Goal: Information Seeking & Learning: Get advice/opinions

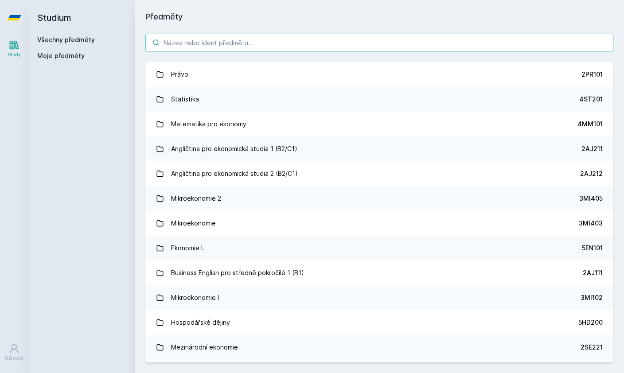
click at [365, 40] on input "search" at bounding box center [379, 43] width 468 height 18
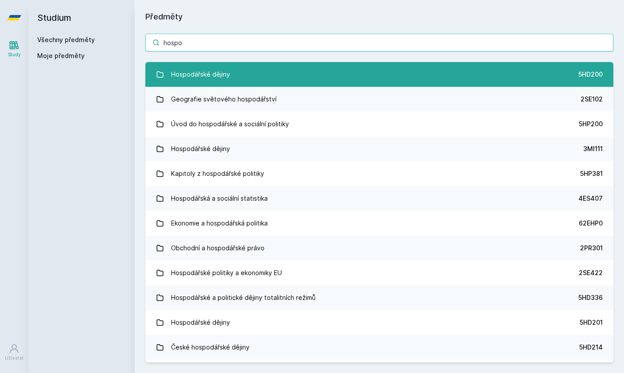
type input "hospo"
click at [287, 85] on link "Hospodářské dějiny 5HD200" at bounding box center [379, 74] width 468 height 25
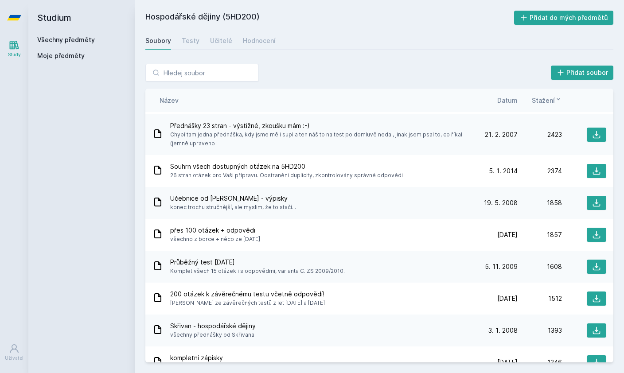
scroll to position [31, 0]
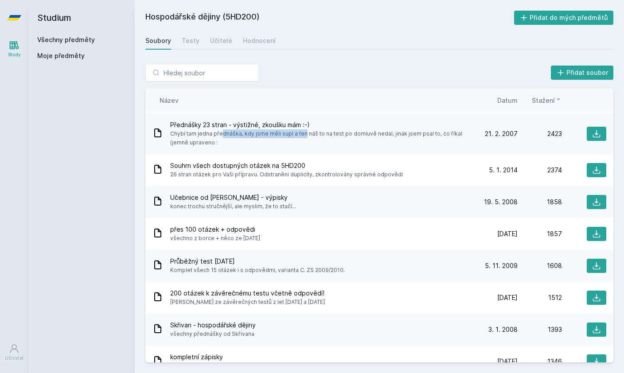
drag, startPoint x: 180, startPoint y: 133, endPoint x: 266, endPoint y: 133, distance: 86.0
click at [266, 133] on span "Chybí tam jedna přednáška, kdy jsme měli supl a ten náš to na test po domluvě n…" at bounding box center [320, 138] width 300 height 18
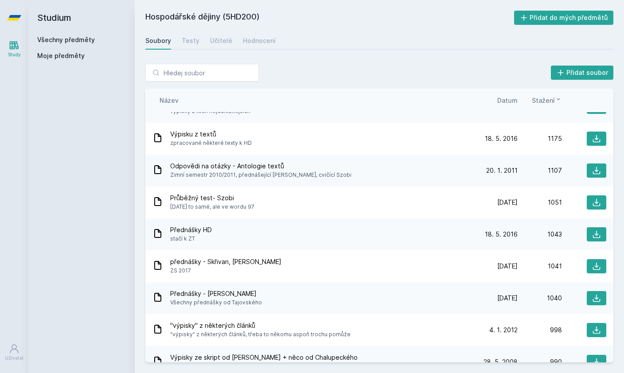
scroll to position [318, 0]
click at [211, 60] on div "Přidat soubor Řazení: Název Datum Stažení Název Datum Stažení ALL IN ONE! Obsah…" at bounding box center [379, 213] width 489 height 320
click at [211, 70] on input "search" at bounding box center [201, 73] width 113 height 18
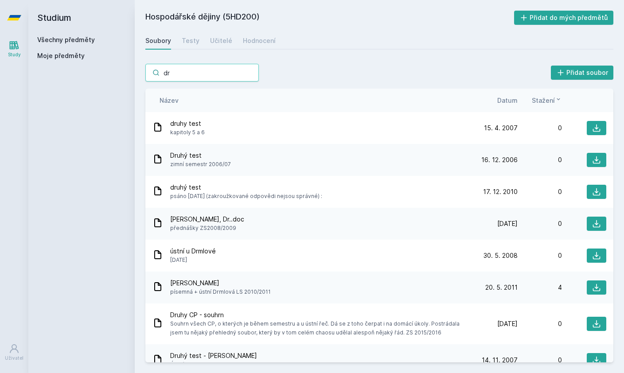
scroll to position [0, 0]
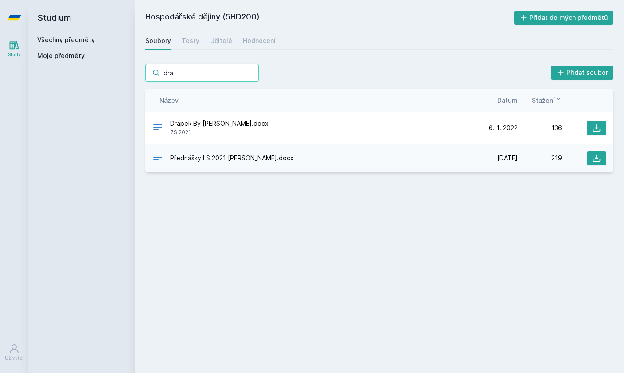
type input "drá"
drag, startPoint x: 241, startPoint y: 133, endPoint x: 237, endPoint y: 131, distance: 4.6
click at [0, 0] on html "Study Uživatel Studium Všechny předměty Moje předměty Hospodářské dějiny (5HD20…" at bounding box center [312, 186] width 624 height 373
click at [237, 131] on div "Drápek By [PERSON_NAME].docx ZS 2021" at bounding box center [312, 128] width 321 height 18
drag, startPoint x: 237, startPoint y: 131, endPoint x: 323, endPoint y: 137, distance: 86.2
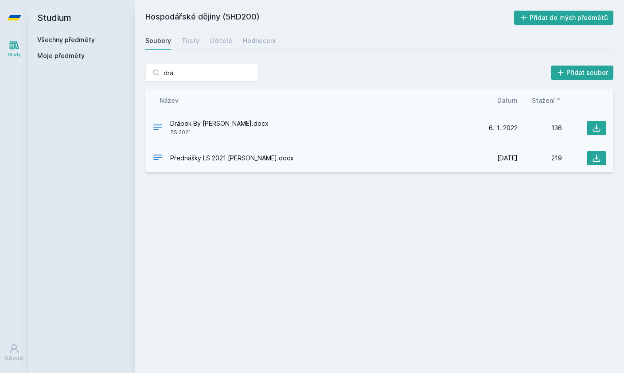
click at [0, 0] on html "Study Uživatel Studium Všechny předměty Moje předměty Hospodářské dějiny (5HD20…" at bounding box center [312, 186] width 624 height 373
click at [323, 137] on div "Drápek By [PERSON_NAME].docx ZS 2021 [DATE] [DATE] 136" at bounding box center [379, 128] width 468 height 32
click at [599, 127] on icon at bounding box center [596, 128] width 9 height 9
click at [268, 165] on div "Přednášky LS 2021 [PERSON_NAME].docx [DATE] [DATE] 219" at bounding box center [379, 158] width 468 height 28
drag, startPoint x: 158, startPoint y: 158, endPoint x: 197, endPoint y: 158, distance: 39.4
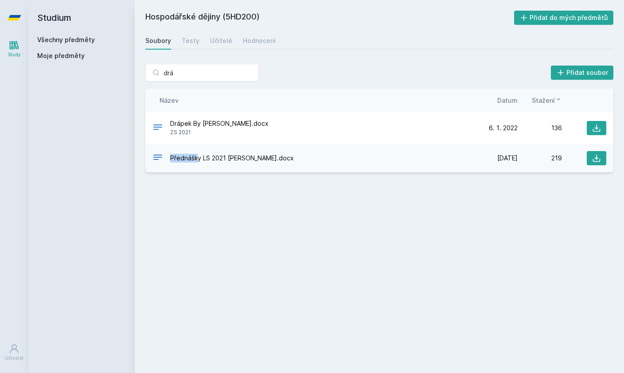
click at [197, 158] on div "Přednášky LS 2021 [PERSON_NAME].docx" at bounding box center [312, 158] width 321 height 13
click at [222, 199] on div "Hospodářské dějiny (5HD200) Přidat do mých předmětů [GEOGRAPHIC_DATA] Testy Uči…" at bounding box center [379, 187] width 468 height 352
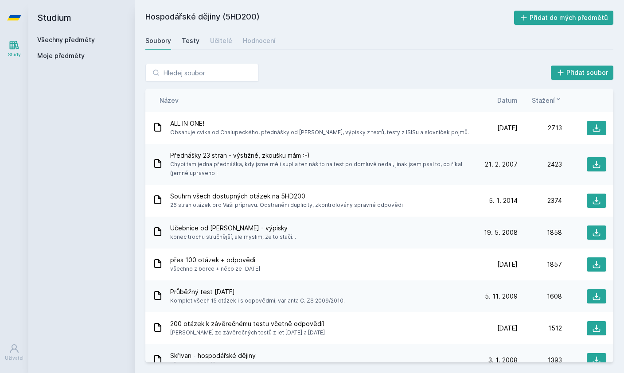
click at [191, 44] on div "Testy" at bounding box center [191, 40] width 18 height 9
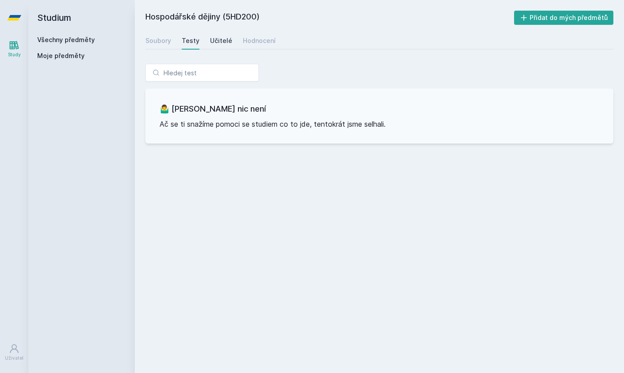
click at [219, 37] on div "Učitelé" at bounding box center [221, 40] width 22 height 9
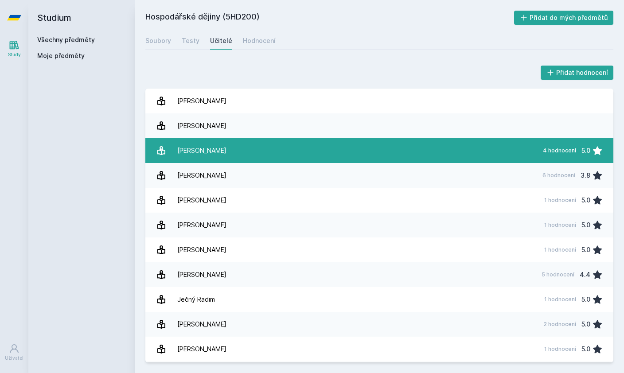
click at [253, 155] on link "[PERSON_NAME] 4 hodnocení 5.0" at bounding box center [379, 150] width 468 height 25
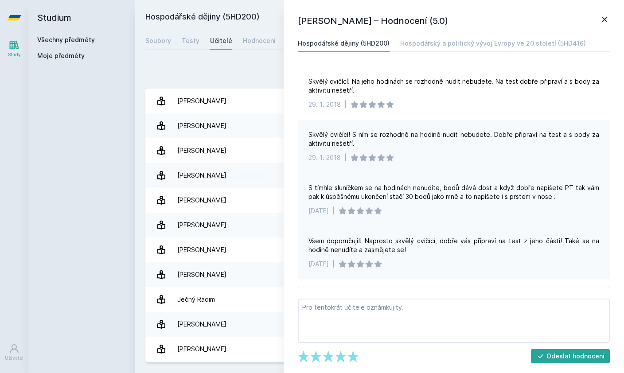
scroll to position [25, 0]
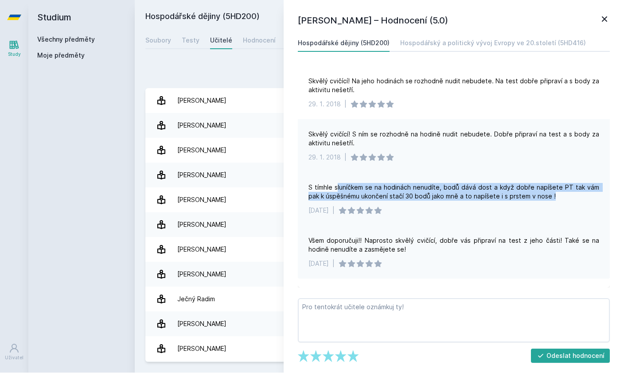
drag, startPoint x: 336, startPoint y: 190, endPoint x: 415, endPoint y: 202, distance: 79.4
click at [415, 202] on div "S tímhle sluníčkem se na hodinách nenudíte, bodů dává dost a když dobře napíšet…" at bounding box center [454, 199] width 312 height 53
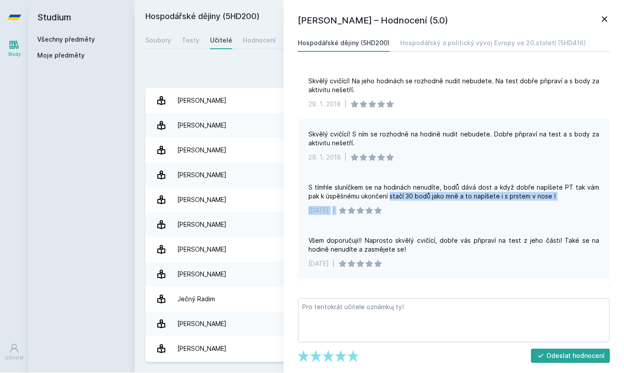
drag, startPoint x: 377, startPoint y: 195, endPoint x: 472, endPoint y: 225, distance: 99.4
click at [459, 215] on div "S tímhle sluníčkem se na hodinách nenudíte, bodů dává dost a když dobře napíšet…" at bounding box center [454, 199] width 312 height 53
click at [443, 196] on div "S tímhle sluníčkem se na hodinách nenudíte, bodů dává dost a když dobře napíšet…" at bounding box center [453, 192] width 291 height 18
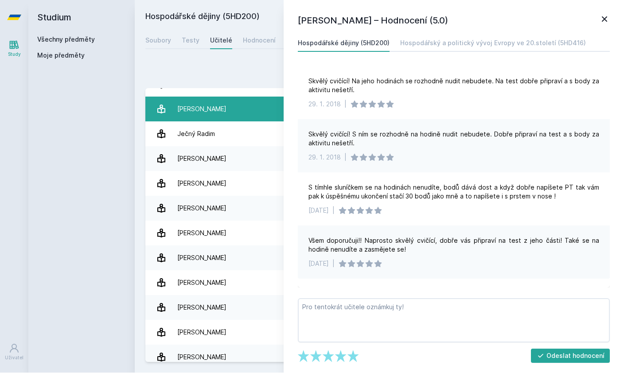
scroll to position [166, 0]
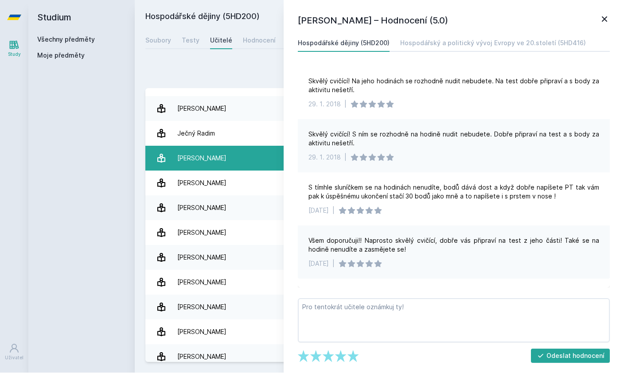
click at [226, 146] on link "[PERSON_NAME] 2 hodnocení 5.0" at bounding box center [379, 158] width 468 height 25
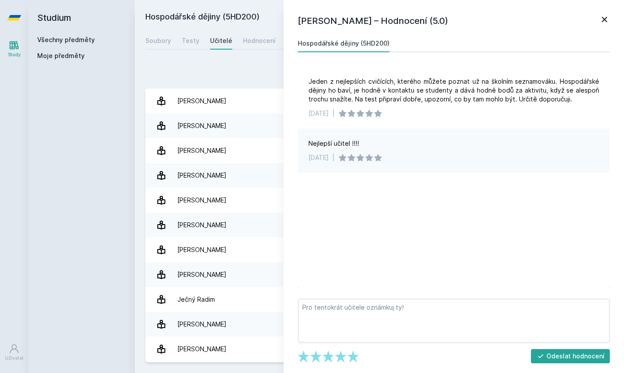
click at [607, 18] on icon at bounding box center [604, 19] width 11 height 11
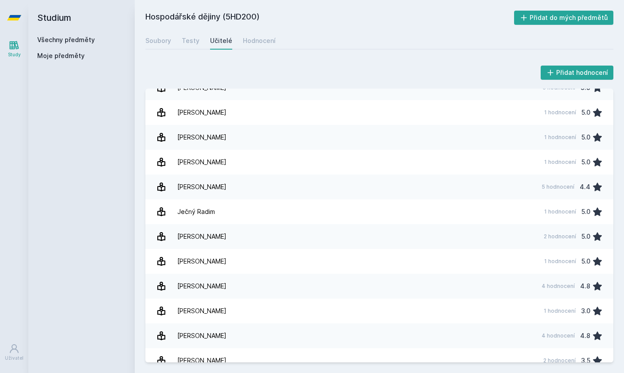
scroll to position [88, 0]
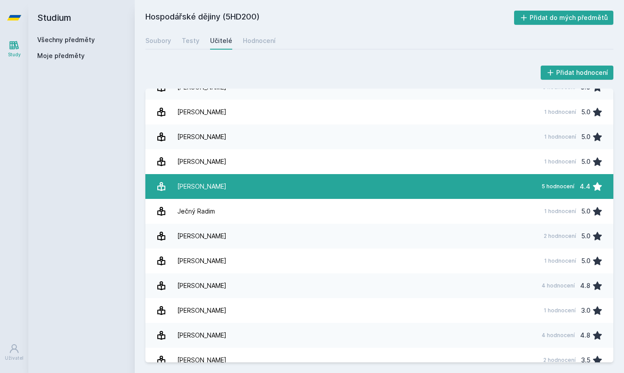
click at [294, 174] on link "[PERSON_NAME] 5 hodnocení 4.4" at bounding box center [379, 186] width 468 height 25
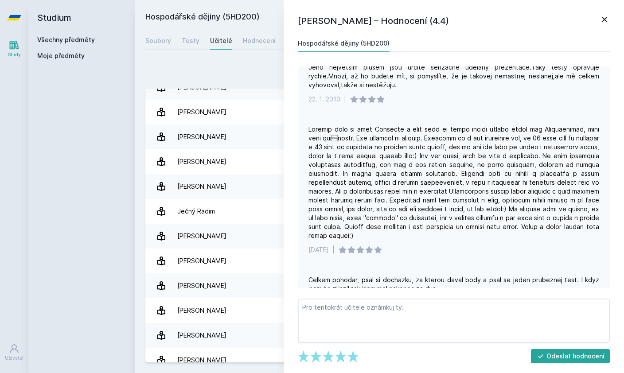
scroll to position [87, 0]
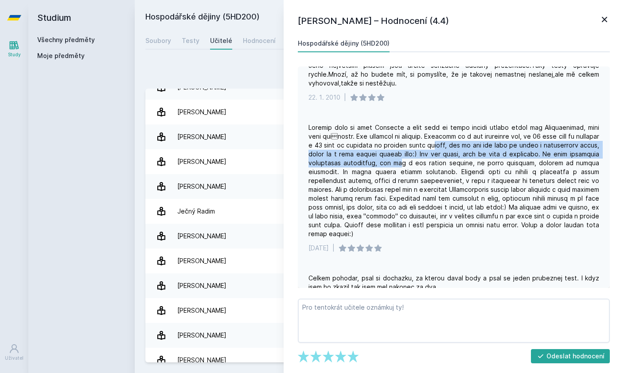
drag, startPoint x: 484, startPoint y: 145, endPoint x: 453, endPoint y: 163, distance: 36.1
click at [453, 163] on div at bounding box center [453, 180] width 291 height 115
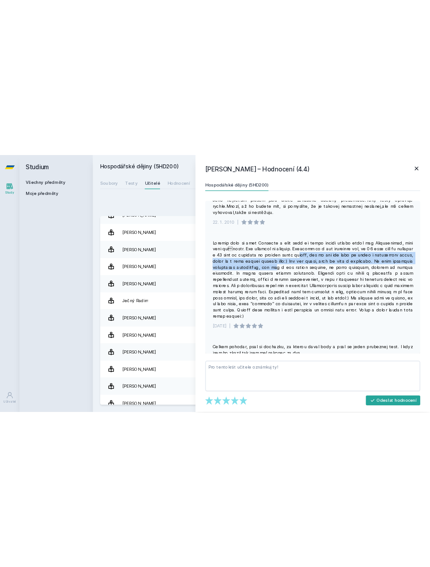
scroll to position [0, 0]
